Goal: Information Seeking & Learning: Learn about a topic

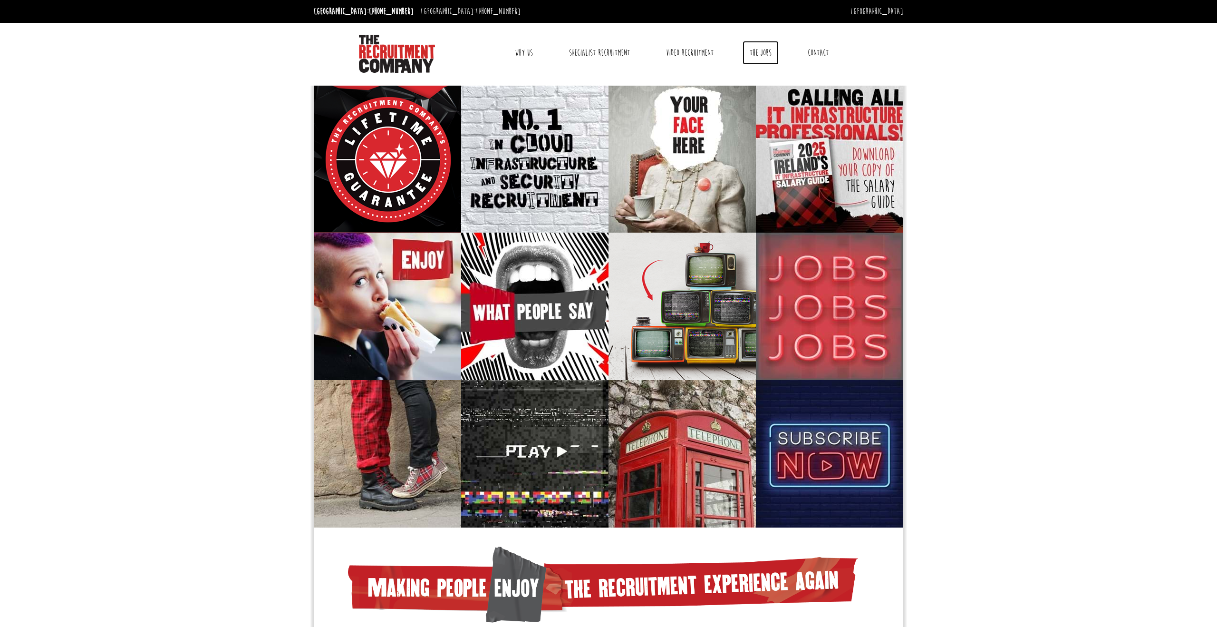
click at [756, 55] on link "The Jobs" at bounding box center [761, 53] width 36 height 24
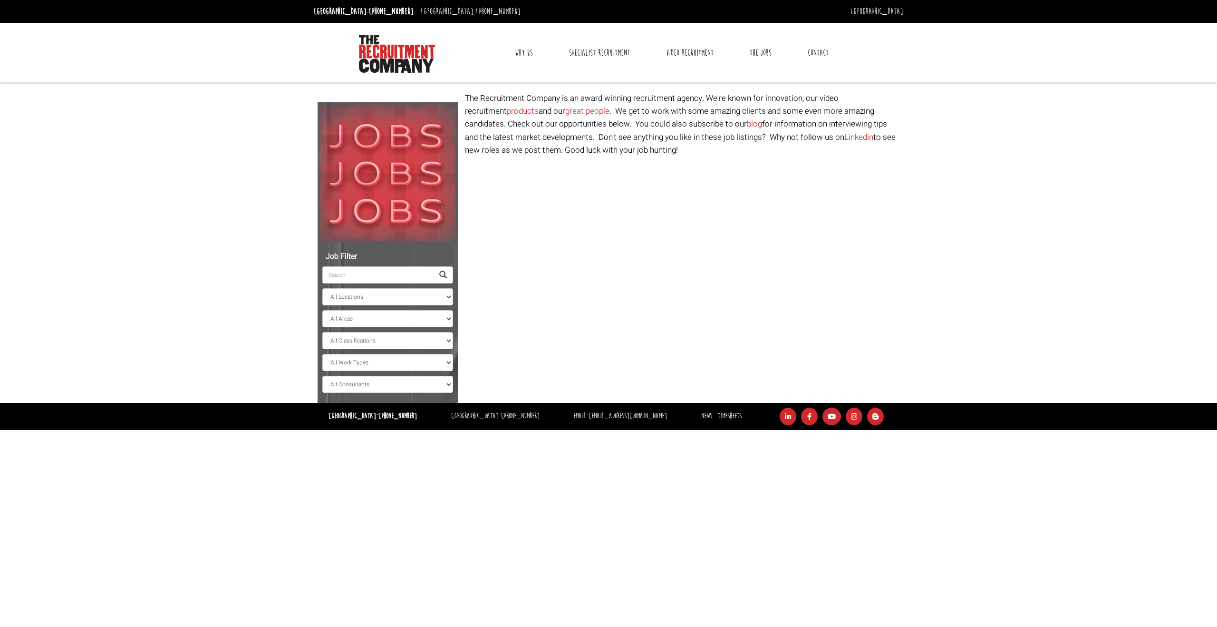
select select "[GEOGRAPHIC_DATA]"
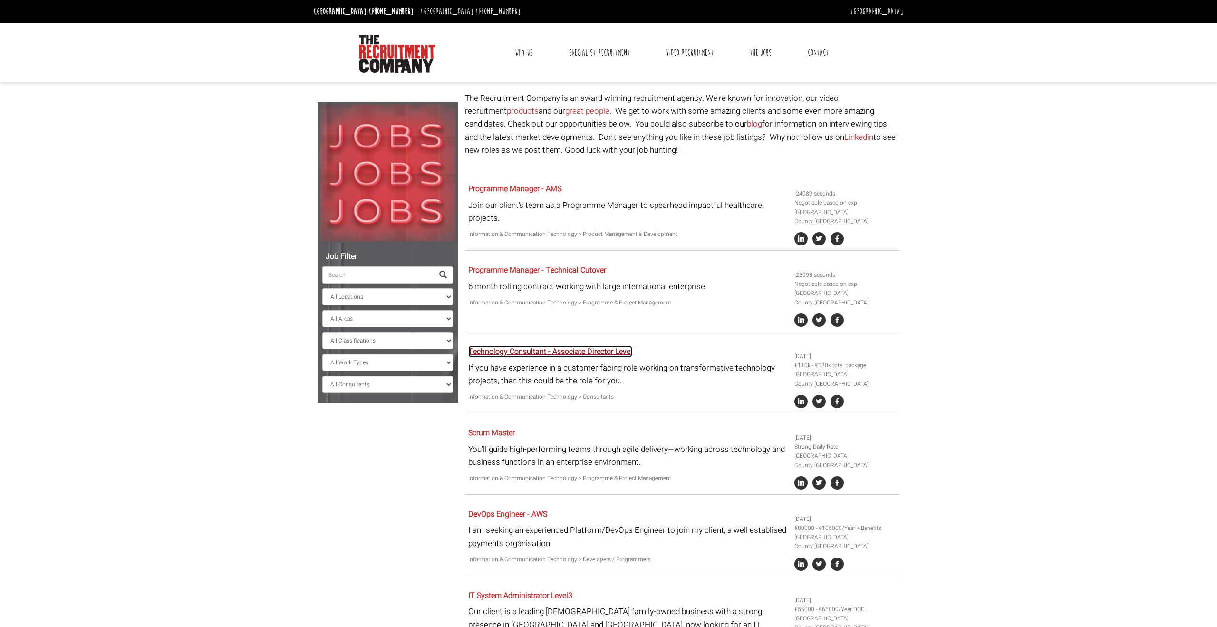
click at [609, 350] on link "Technology Consultant - Associate Director Level" at bounding box center [550, 351] width 164 height 11
